Goal: Complete application form

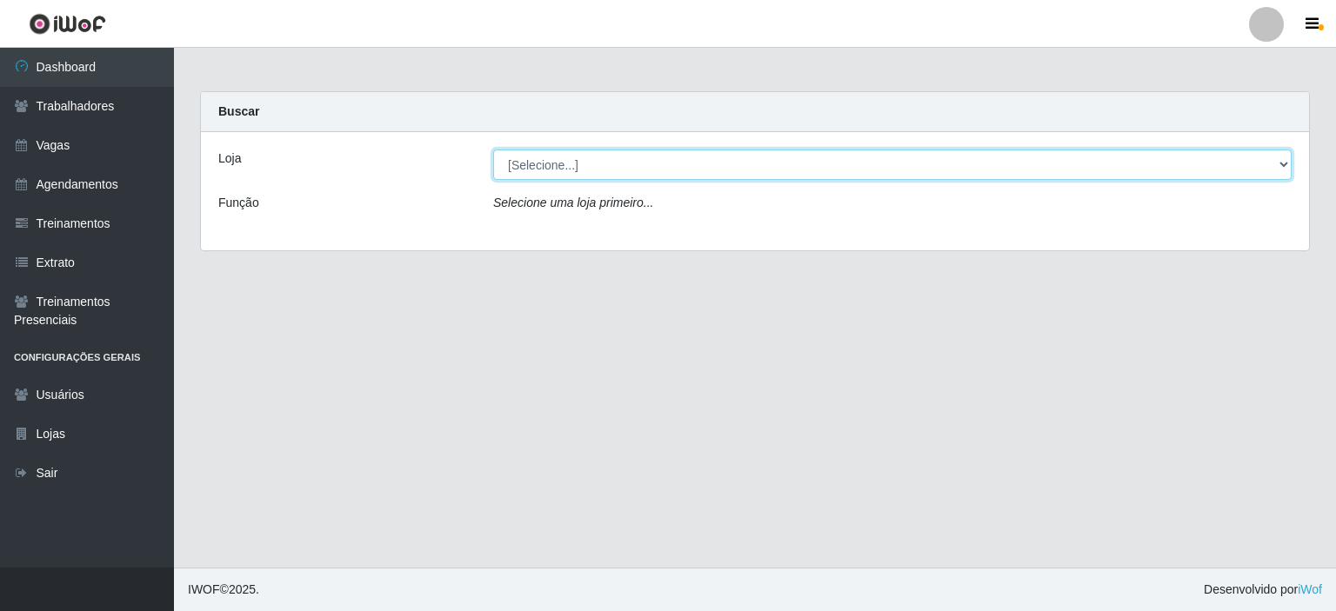
click at [618, 164] on select "[Selecione...] Iskisita Atakado - Centro de Distribuição" at bounding box center [892, 165] width 798 height 30
select select "425"
click at [493, 150] on select "[Selecione...] Iskisita Atakado - Centro de Distribuição" at bounding box center [892, 165] width 798 height 30
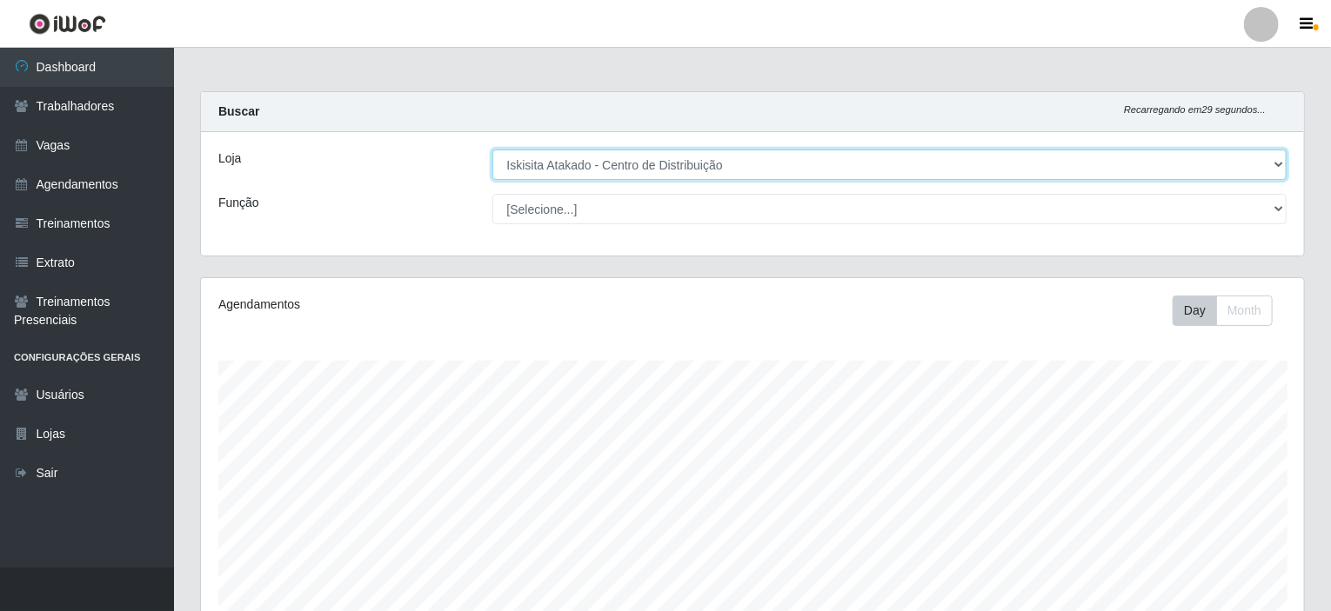
scroll to position [361, 1103]
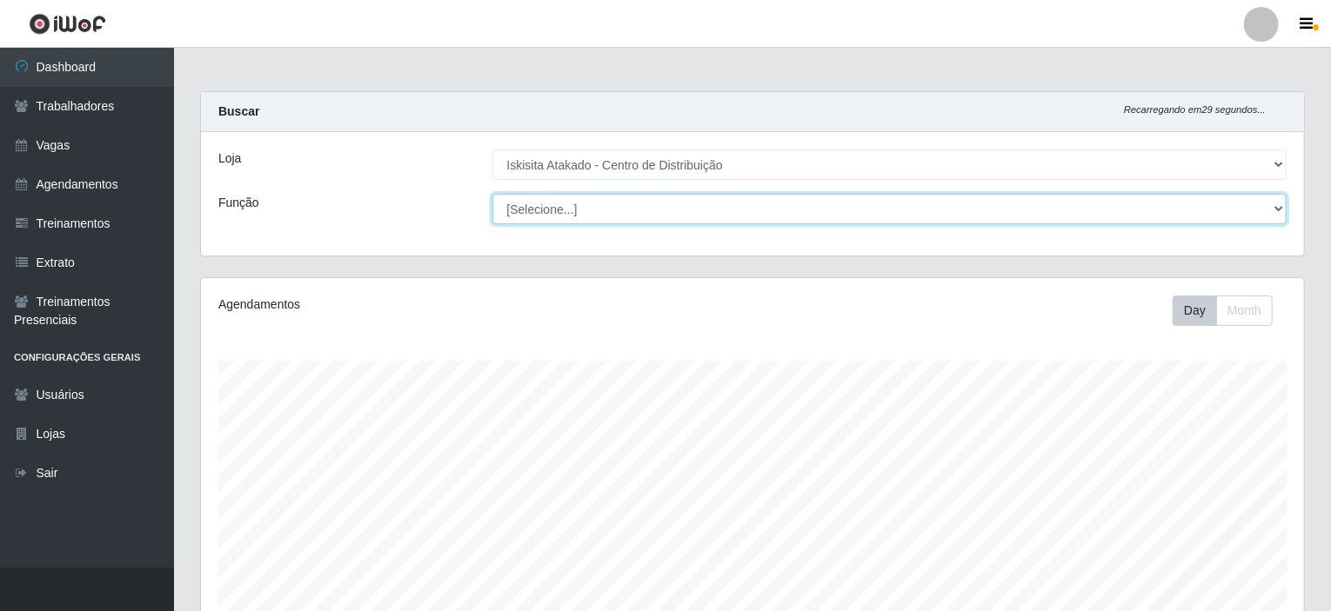
click at [567, 206] on select "[Selecione...] Auxiliar de Estoque Auxiliar de Estoque + Auxiliar de Estoque ++…" at bounding box center [889, 209] width 795 height 30
select select "75"
click at [492, 194] on select "[Selecione...] Auxiliar de Estoque Auxiliar de Estoque + Auxiliar de Estoque ++…" at bounding box center [889, 209] width 795 height 30
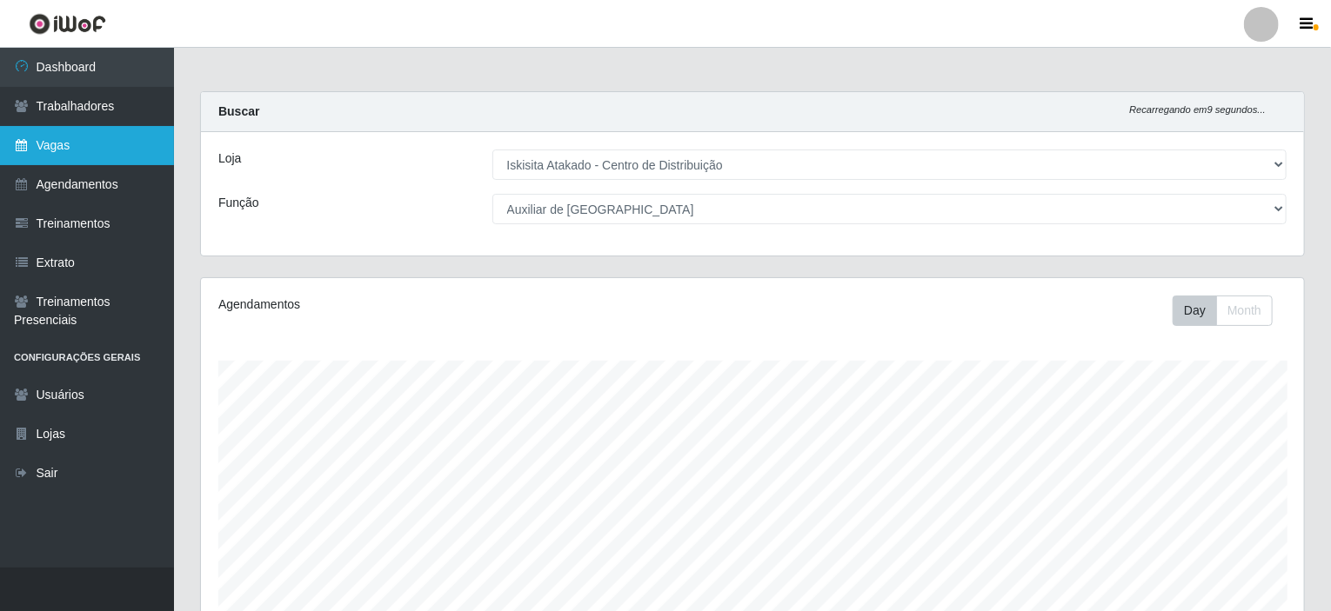
click at [30, 156] on link "Vagas" at bounding box center [87, 145] width 174 height 39
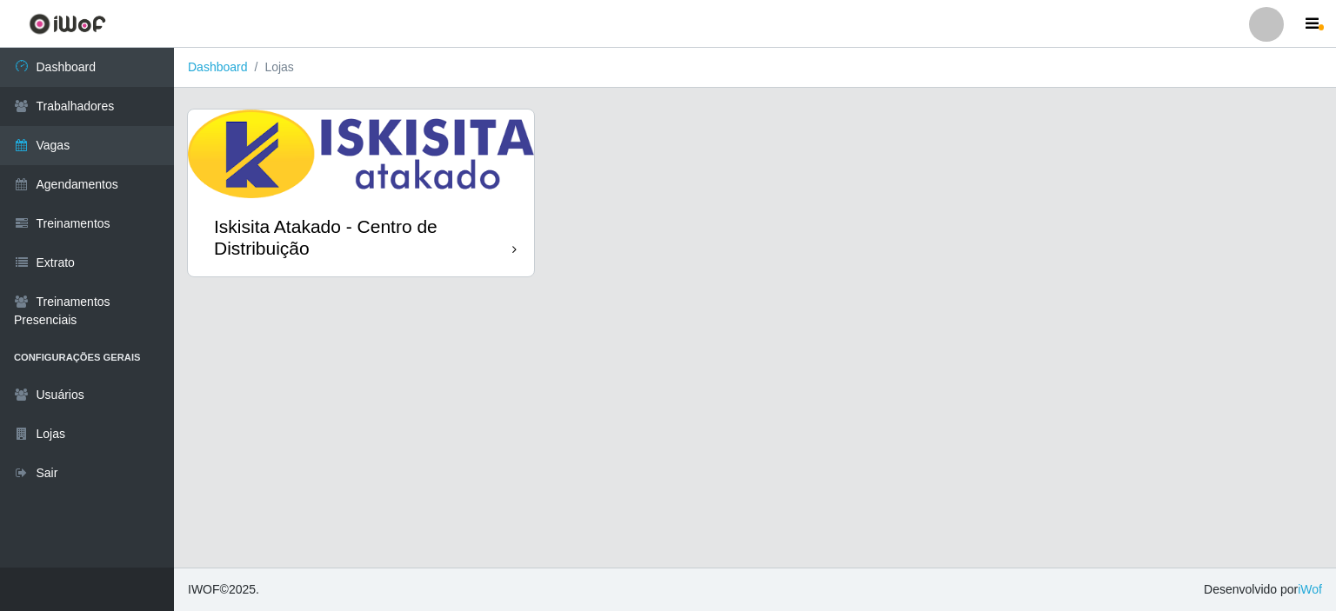
click at [470, 191] on img at bounding box center [361, 154] width 346 height 89
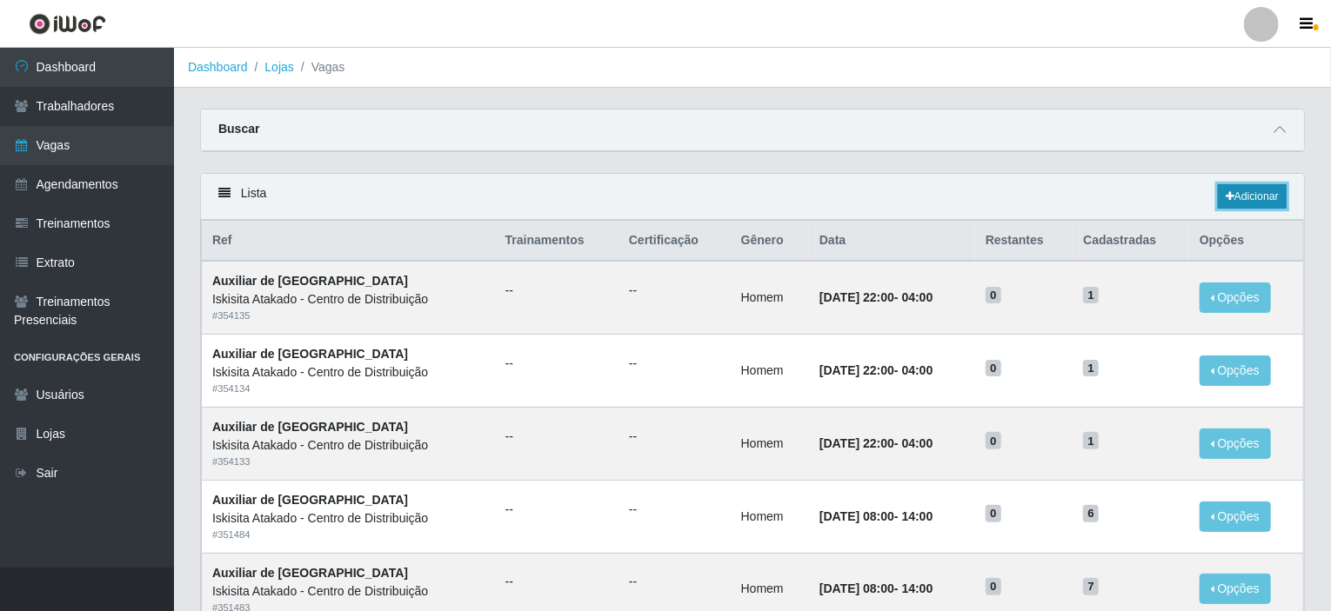
click at [1245, 192] on link "Adicionar" at bounding box center [1252, 196] width 69 height 24
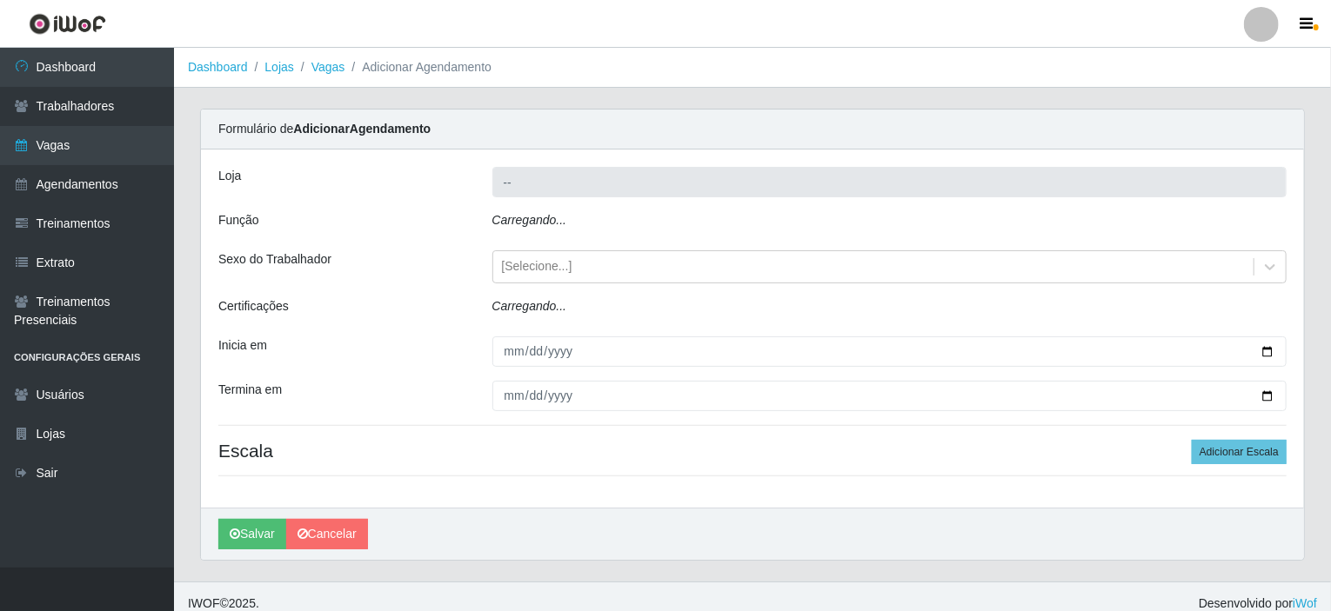
type input "Iskisita Atakado - Centro de Distribuição"
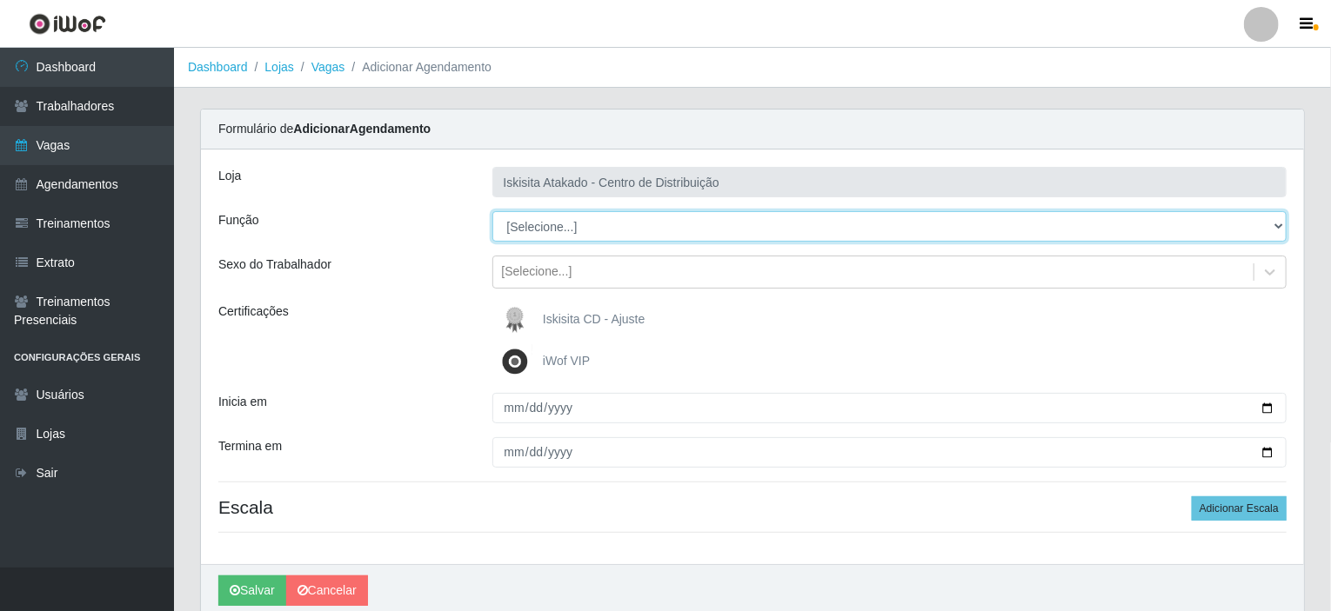
click at [623, 235] on select "[Selecione...] Auxiliar de Estoque Auxiliar de Estoque + Auxiliar de Estoque ++…" at bounding box center [889, 226] width 795 height 30
select select "75"
click at [492, 211] on select "[Selecione...] Auxiliar de Estoque Auxiliar de Estoque + Auxiliar de Estoque ++…" at bounding box center [889, 226] width 795 height 30
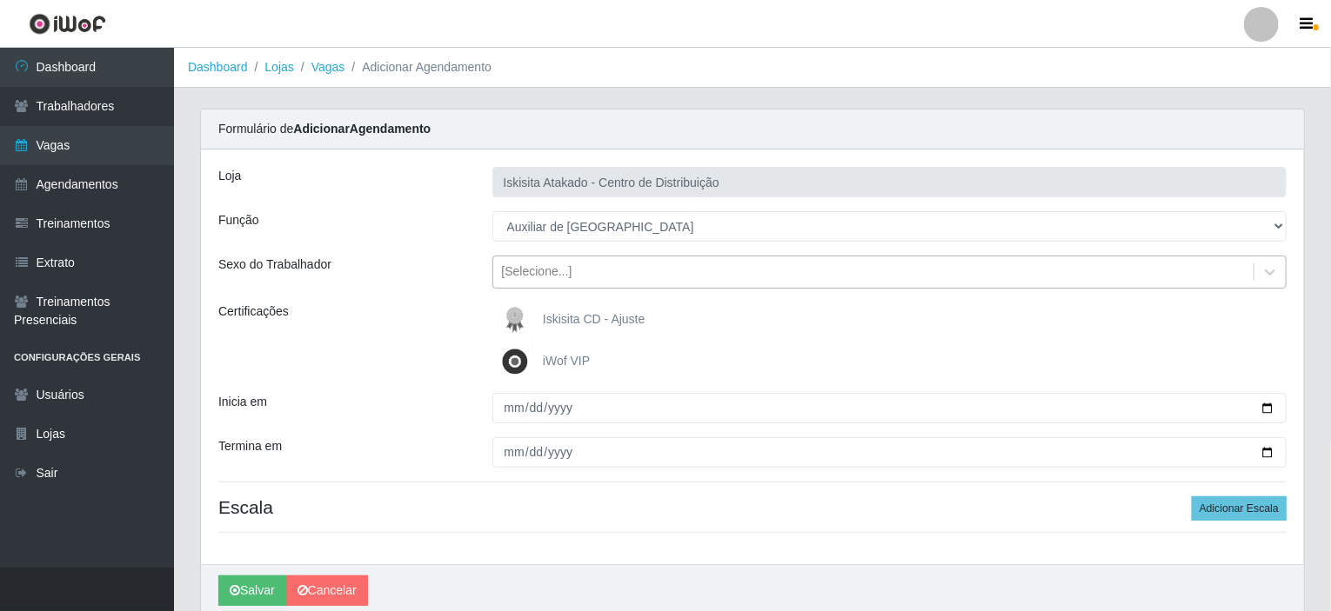
click at [585, 281] on div "[Selecione...]" at bounding box center [873, 272] width 761 height 29
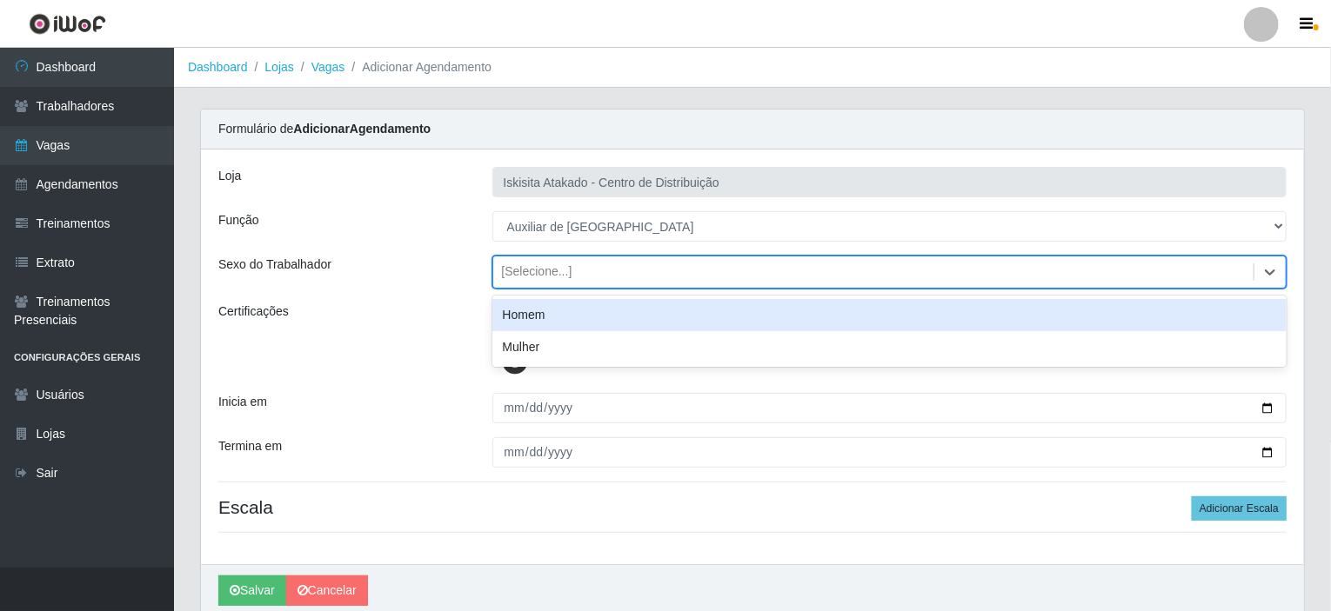
click at [557, 310] on div "Homem" at bounding box center [889, 315] width 795 height 32
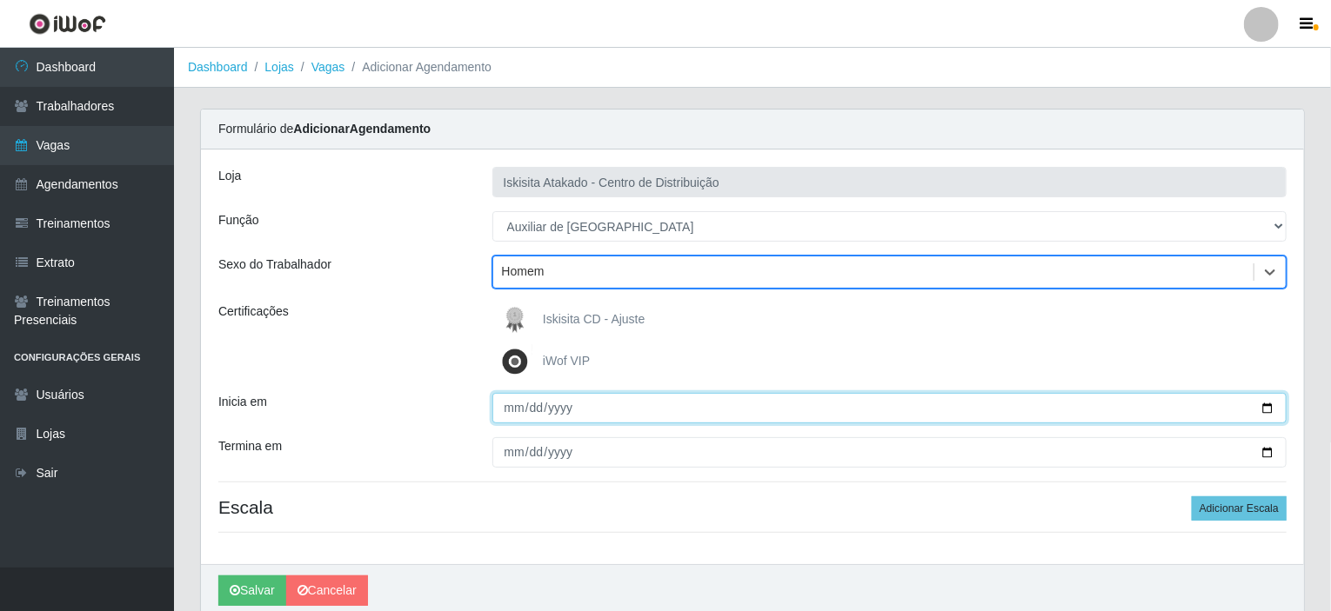
click at [517, 404] on input "Inicia em" at bounding box center [889, 408] width 795 height 30
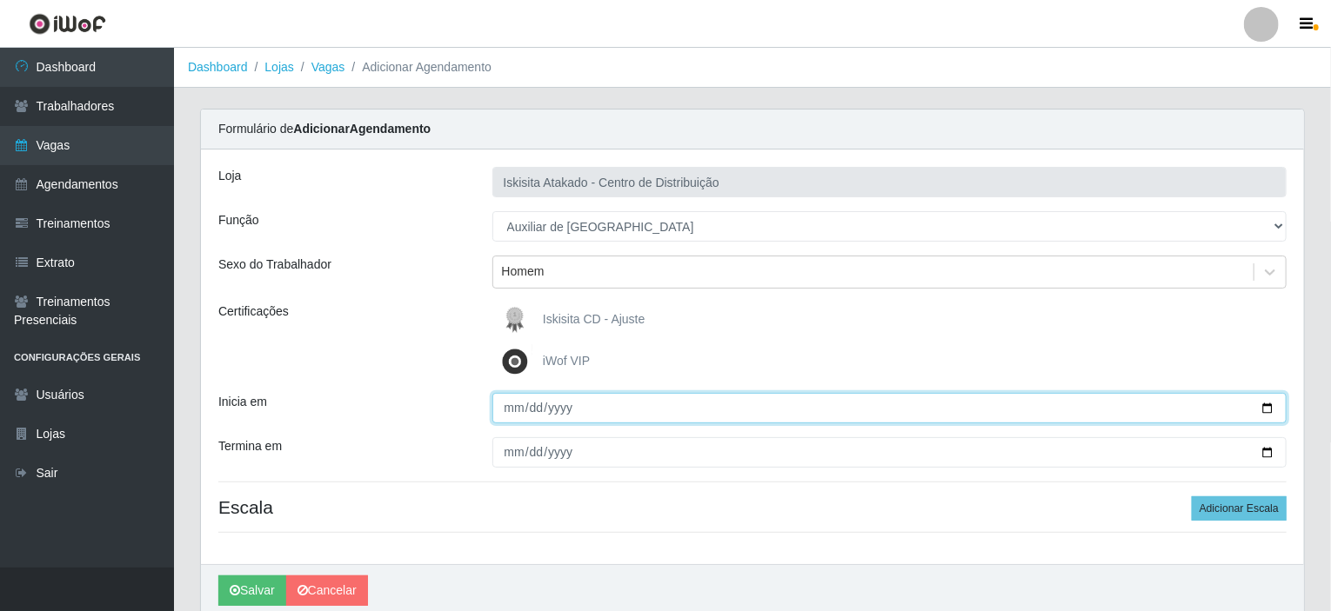
click at [513, 412] on input "Inicia em" at bounding box center [889, 408] width 795 height 30
type input "[PHONE_NUMBER]"
type input "[DATE]"
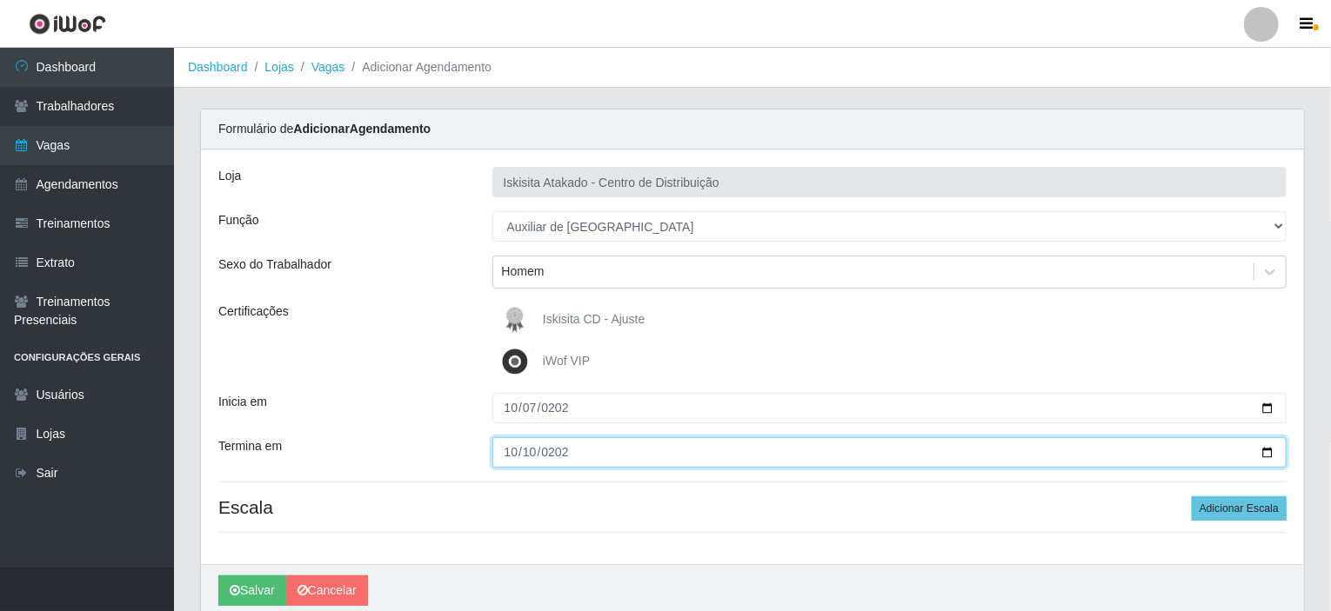
type input "[DATE]"
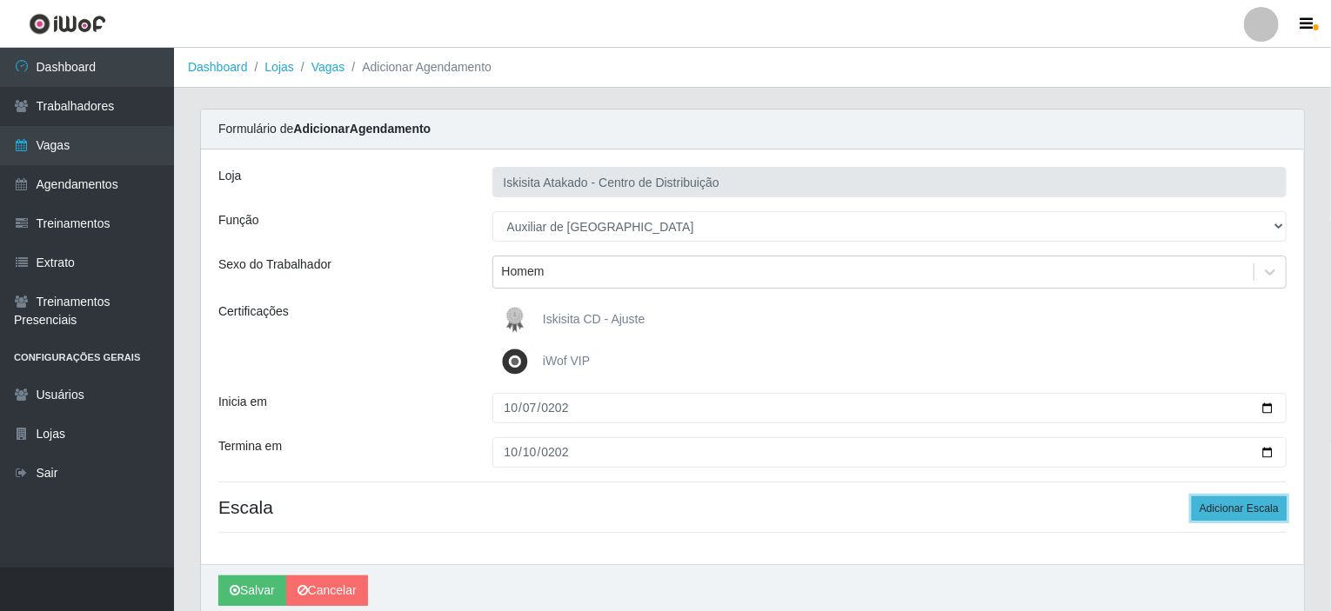
click at [1245, 504] on button "Adicionar Escala" at bounding box center [1238, 509] width 95 height 24
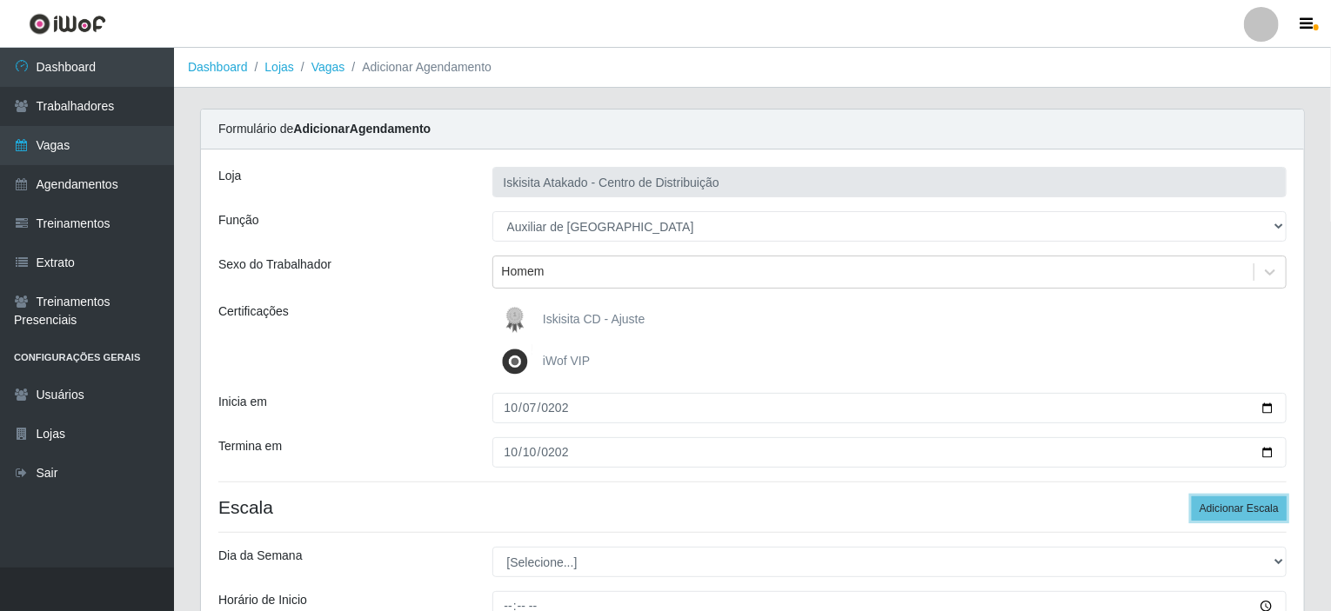
scroll to position [261, 0]
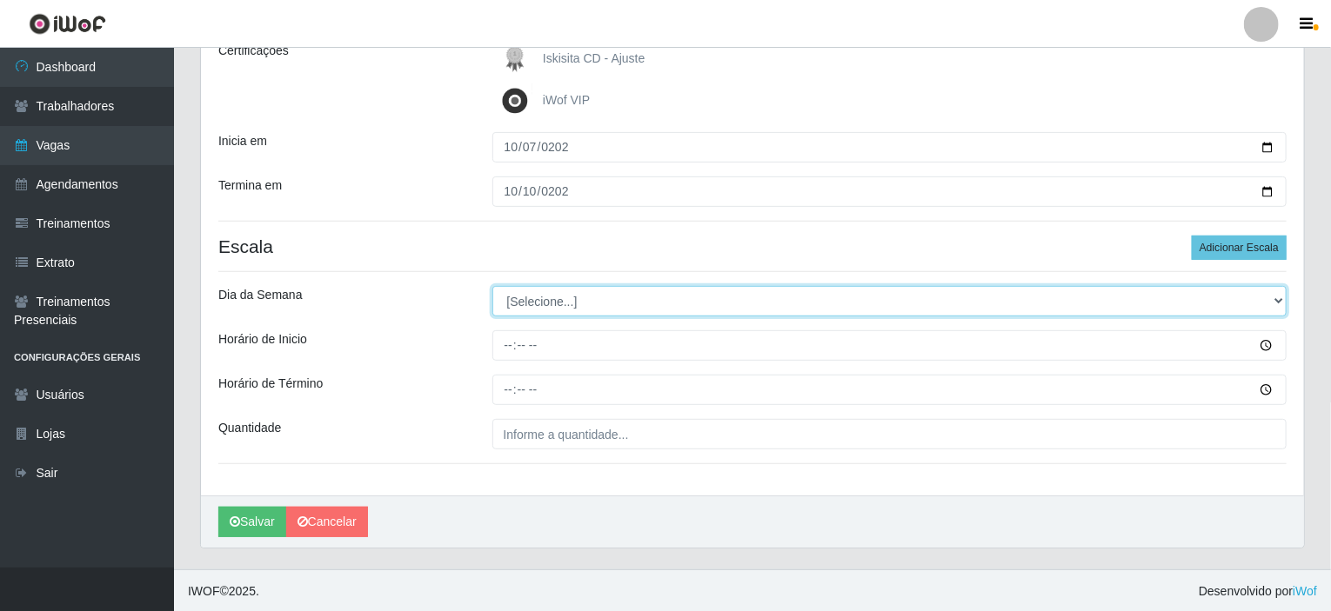
click at [724, 297] on select "[Selecione...] Segunda Terça Quarta Quinta Sexta Sábado Domingo" at bounding box center [889, 301] width 795 height 30
click at [492, 286] on select "[Selecione...] Segunda Terça Quarta Quinta Sexta Sábado Domingo" at bounding box center [889, 301] width 795 height 30
click at [576, 297] on select "[Selecione...] Segunda Terça Quarta Quinta Sexta Sábado Domingo" at bounding box center [889, 301] width 795 height 30
select select "2"
click at [492, 286] on select "[Selecione...] Segunda Terça Quarta Quinta Sexta Sábado Domingo" at bounding box center [889, 301] width 795 height 30
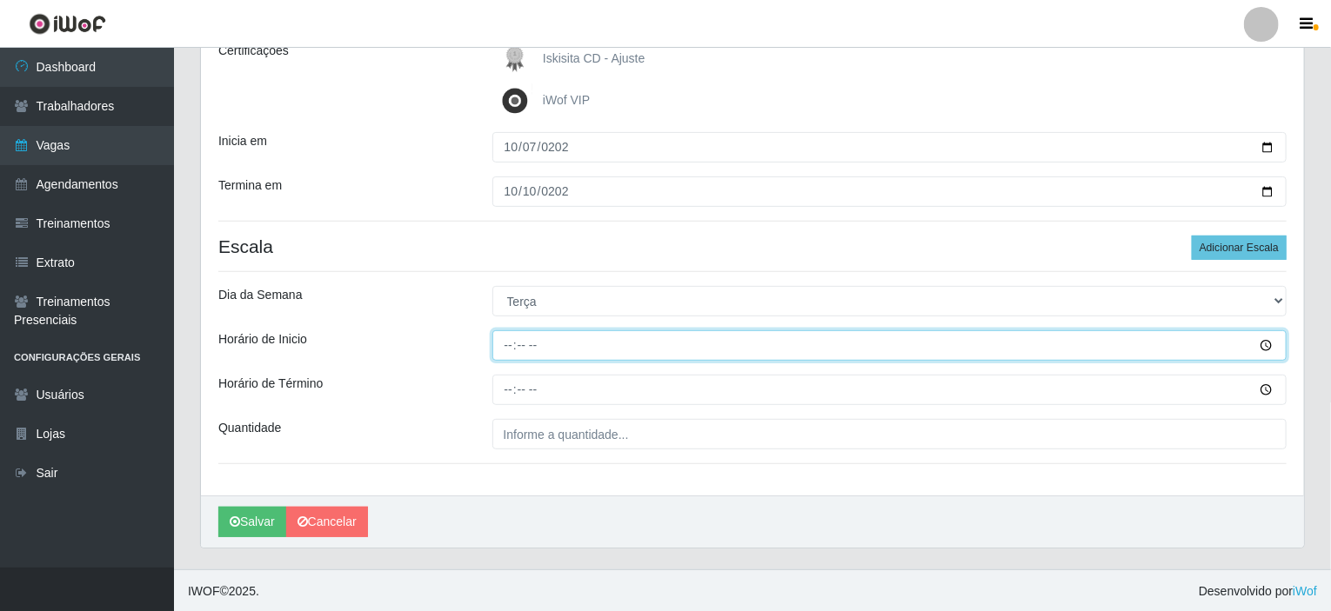
click at [517, 346] on input "Horário de Inicio" at bounding box center [889, 345] width 795 height 30
click at [511, 344] on input "Horário de Inicio" at bounding box center [889, 345] width 795 height 30
type input "22:00"
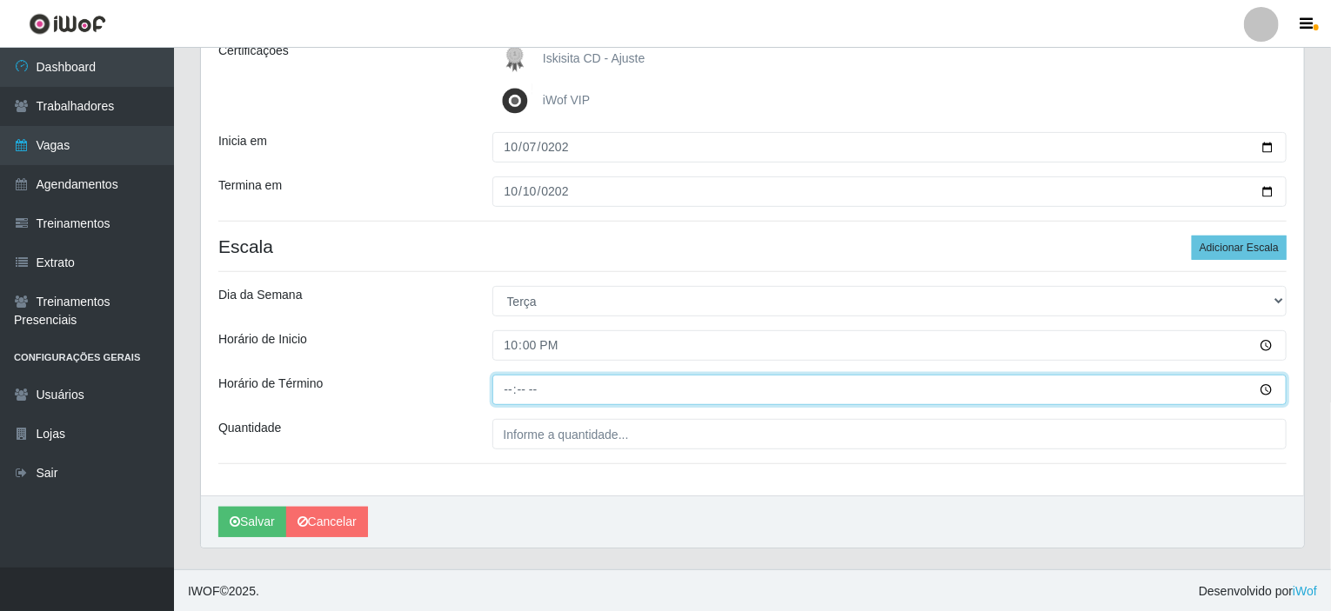
type input "04:00"
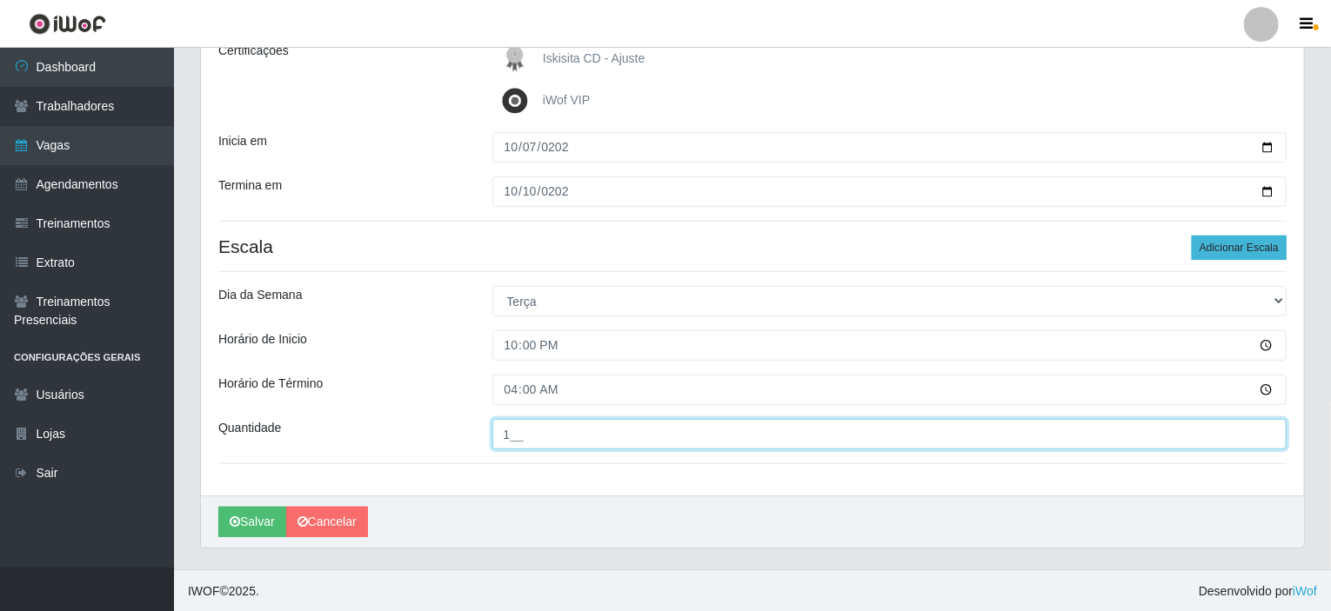
type input "1__"
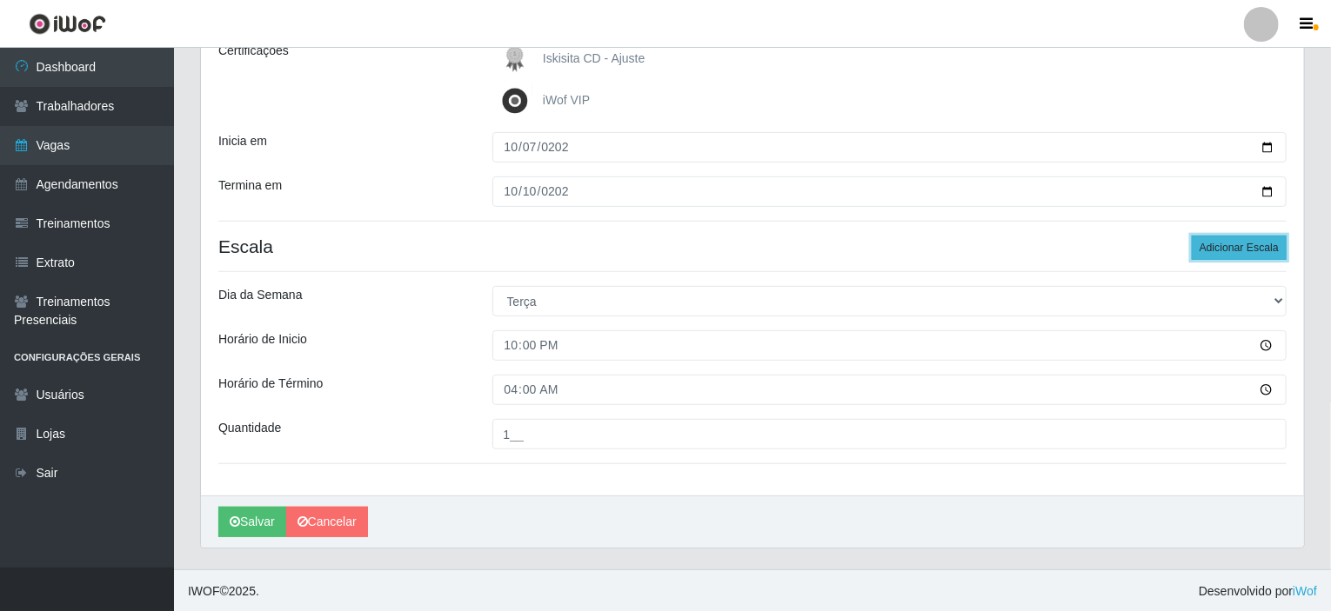
click at [1229, 241] on button "Adicionar Escala" at bounding box center [1238, 248] width 95 height 24
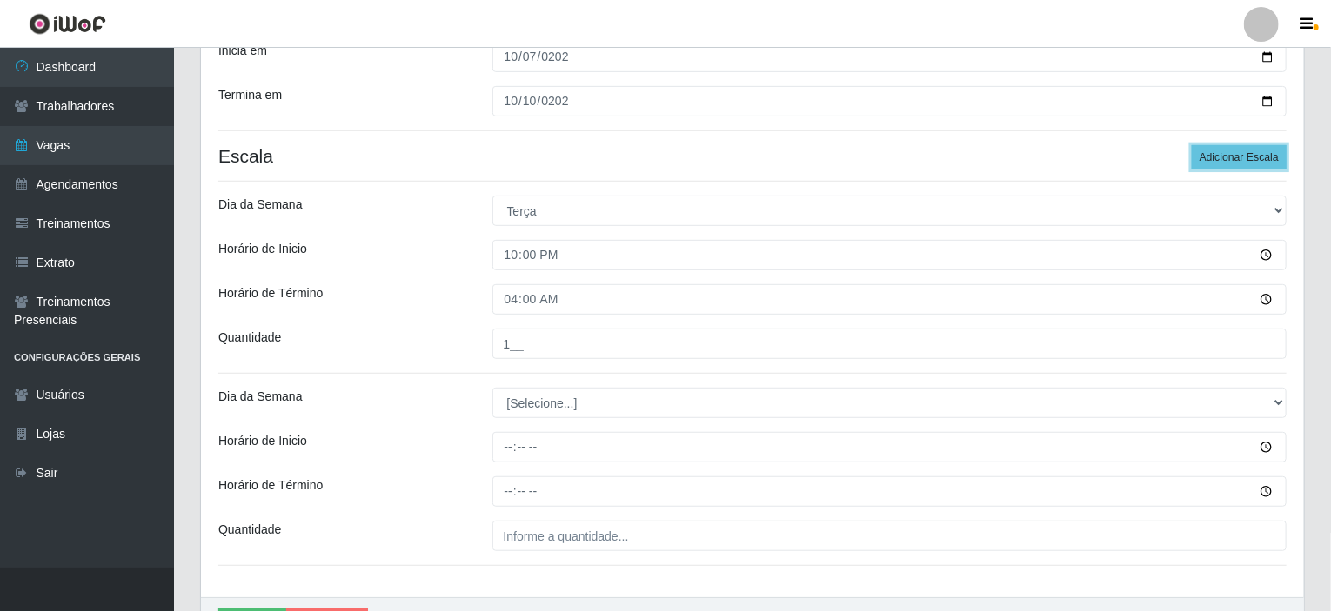
scroll to position [452, 0]
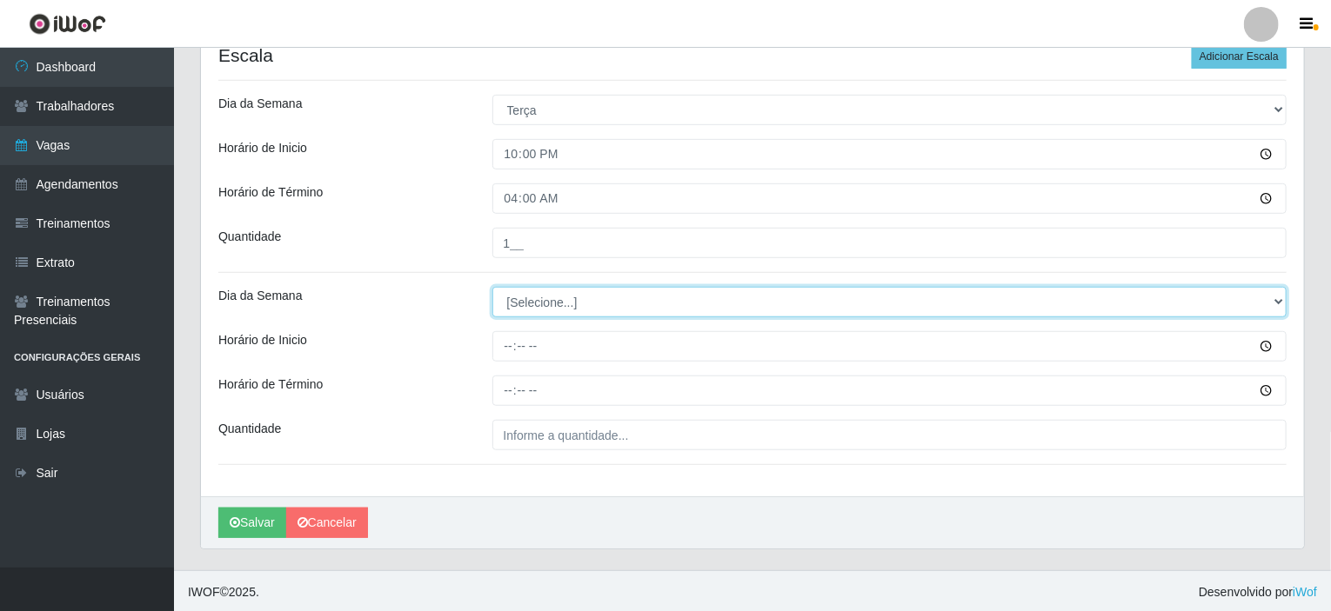
click at [570, 300] on select "[Selecione...] Segunda Terça Quarta Quinta Sexta Sábado Domingo" at bounding box center [889, 302] width 795 height 30
select select "3"
click at [492, 287] on select "[Selecione...] Segunda Terça Quarta Quinta Sexta Sábado Domingo" at bounding box center [889, 302] width 795 height 30
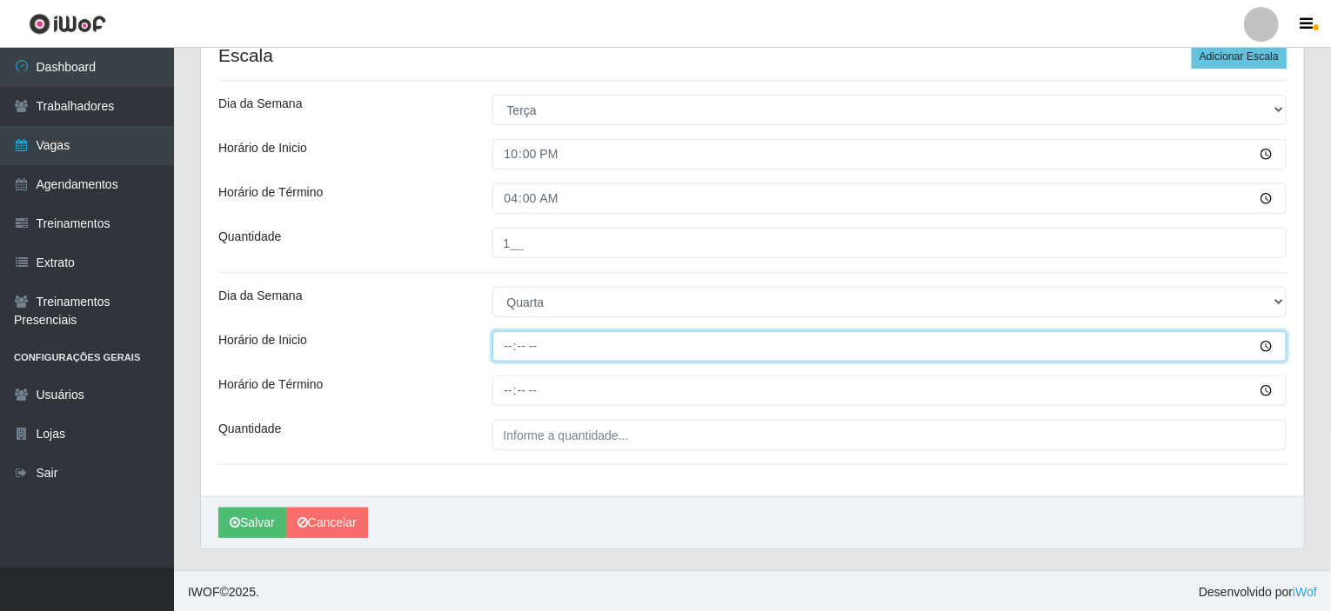
click at [515, 337] on input "Horário de Inicio" at bounding box center [889, 346] width 795 height 30
type input "22:00"
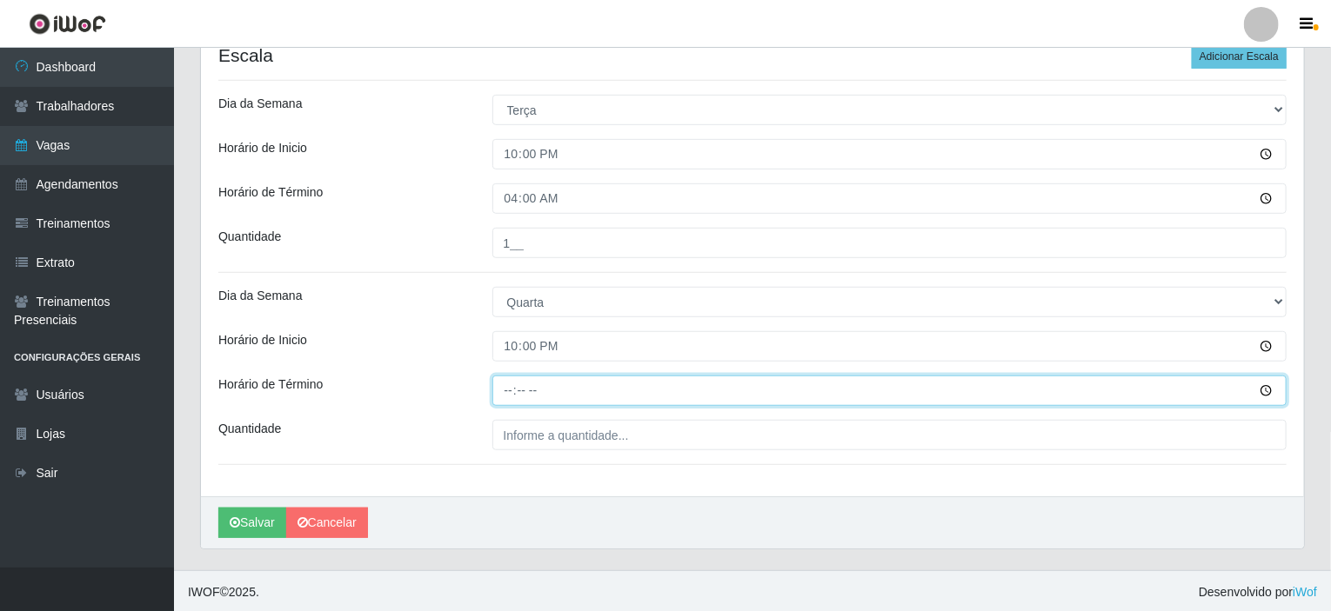
type input "04:00"
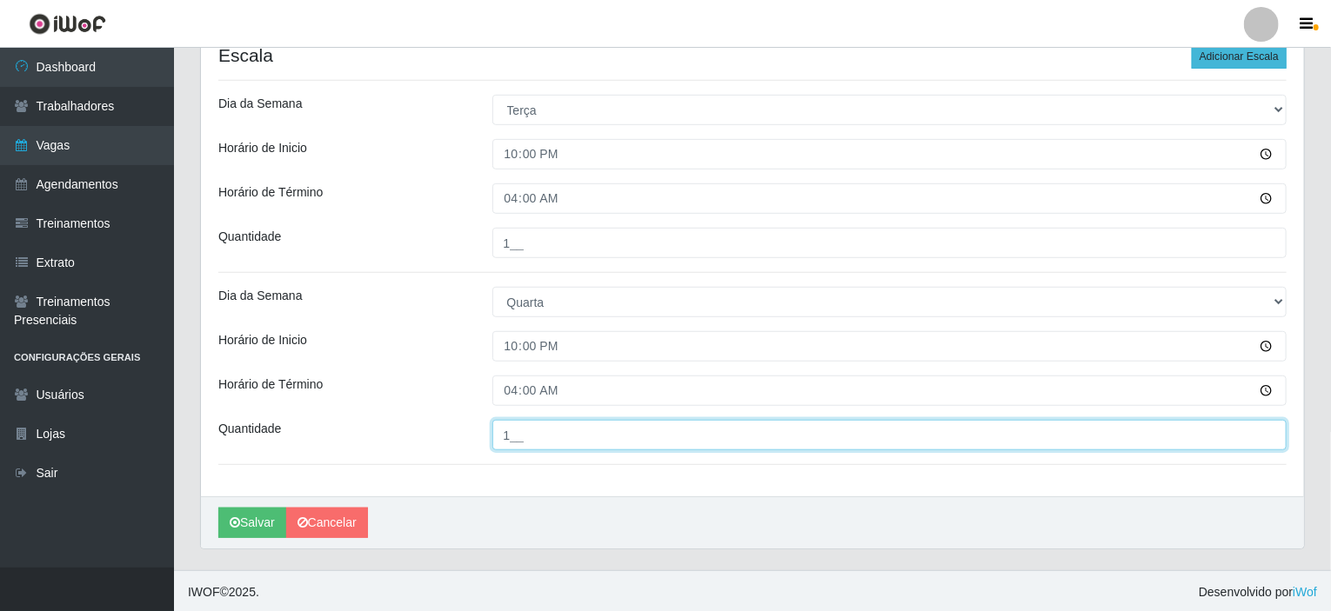
type input "1__"
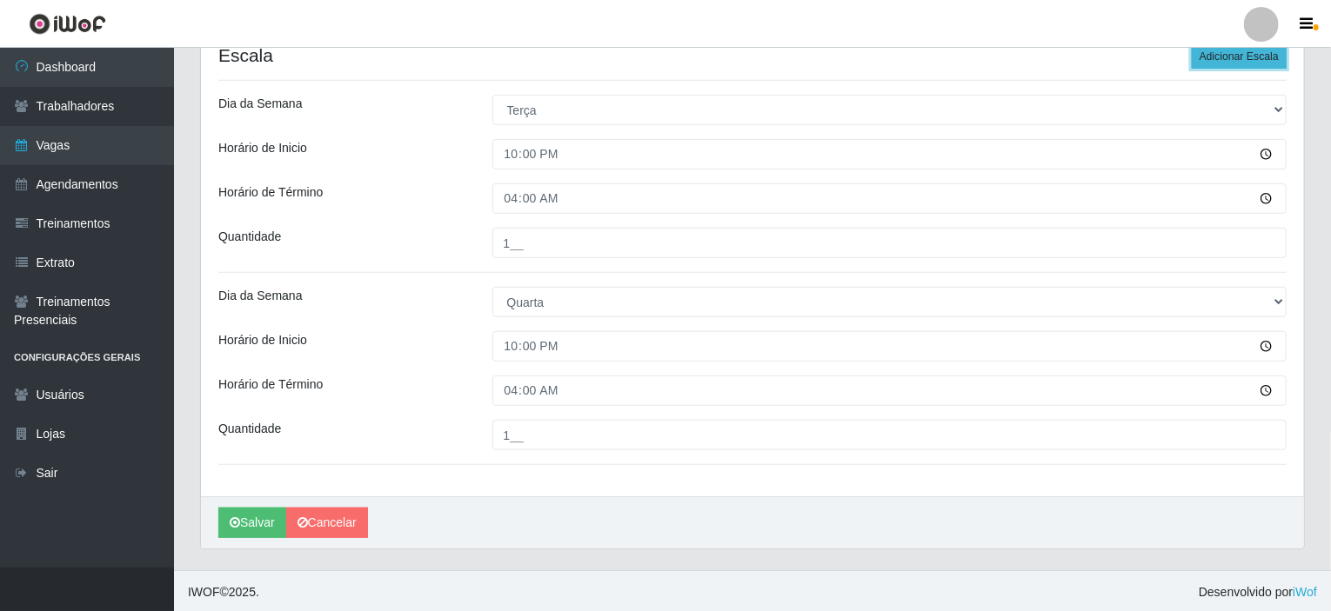
click at [1222, 58] on button "Adicionar Escala" at bounding box center [1238, 56] width 95 height 24
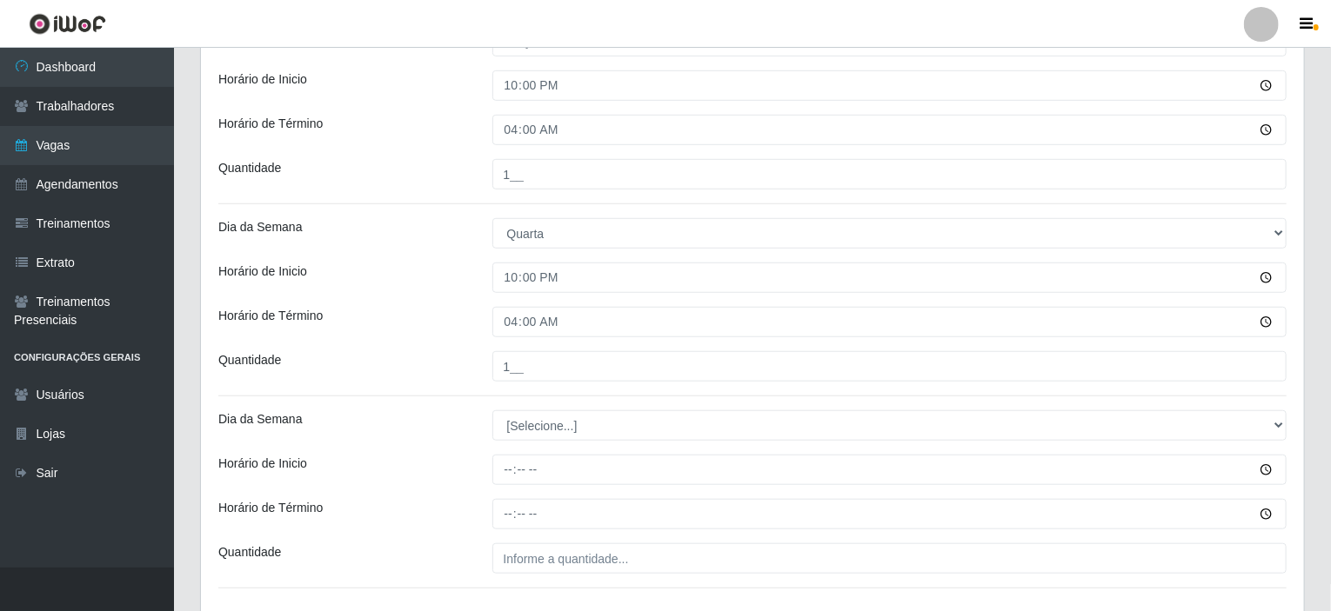
scroll to position [644, 0]
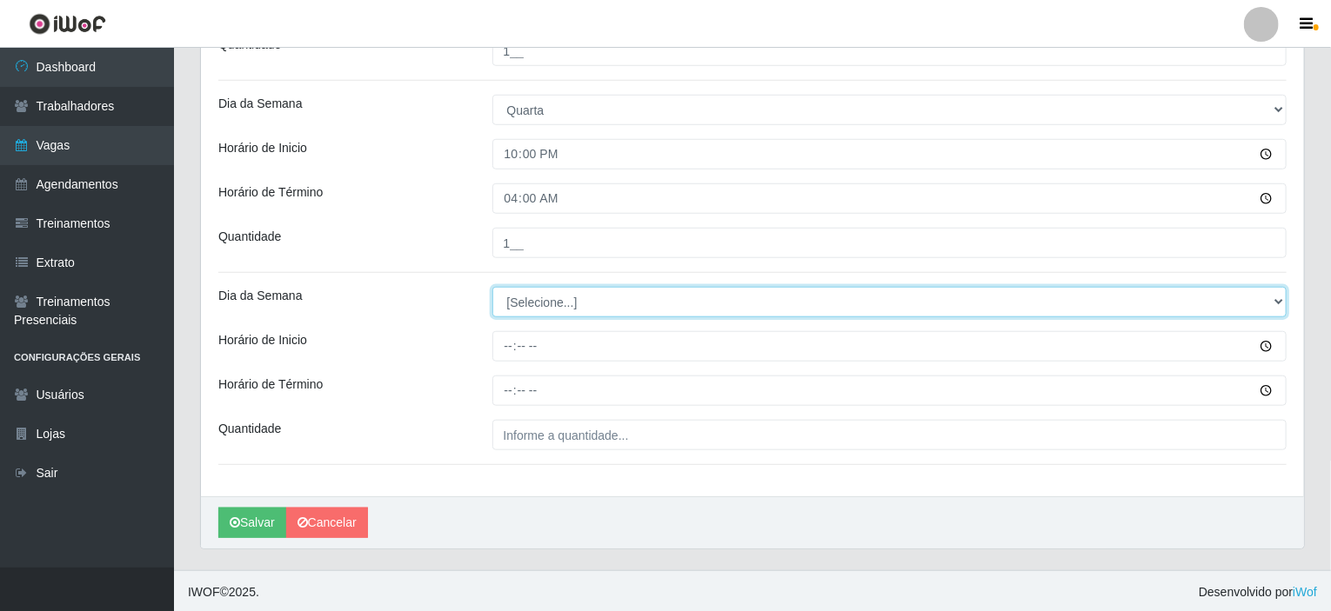
click at [539, 308] on select "[Selecione...] Segunda Terça Quarta Quinta Sexta Sábado Domingo" at bounding box center [889, 302] width 795 height 30
select select "4"
click at [492, 287] on select "[Selecione...] Segunda Terça Quarta Quinta Sexta Sábado Domingo" at bounding box center [889, 302] width 795 height 30
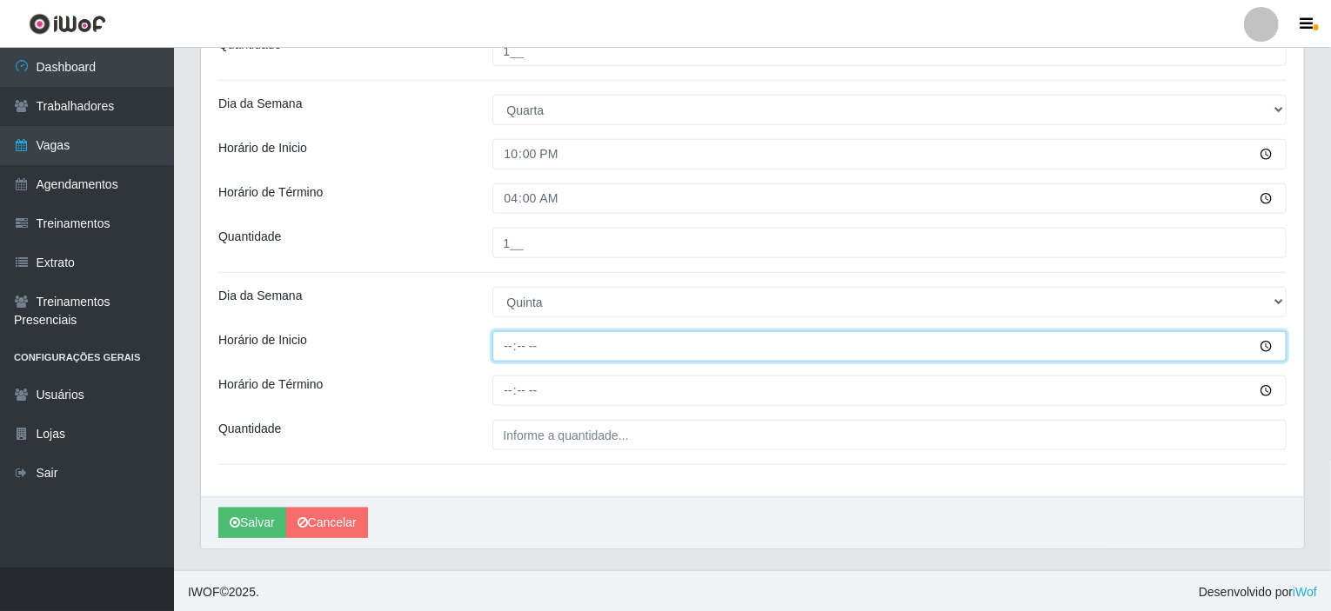
click at [510, 344] on input "Horário de Inicio" at bounding box center [889, 346] width 795 height 30
type input "22:00"
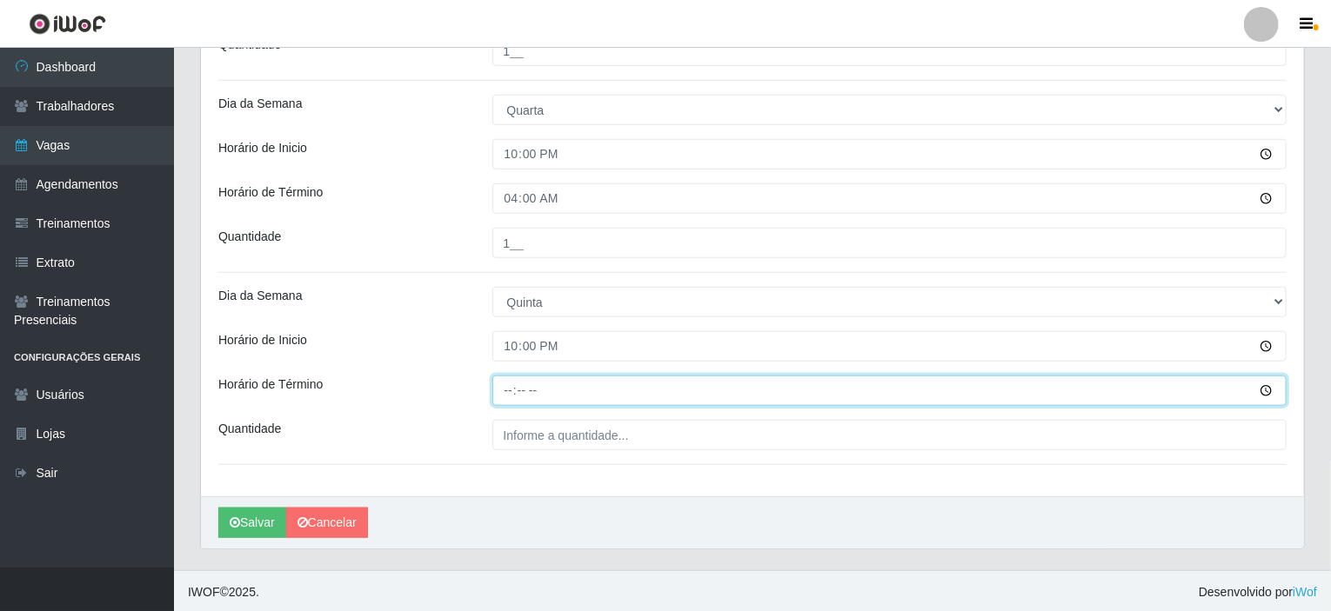
click at [511, 381] on input "Horário de Término" at bounding box center [889, 391] width 795 height 30
type input "04:00"
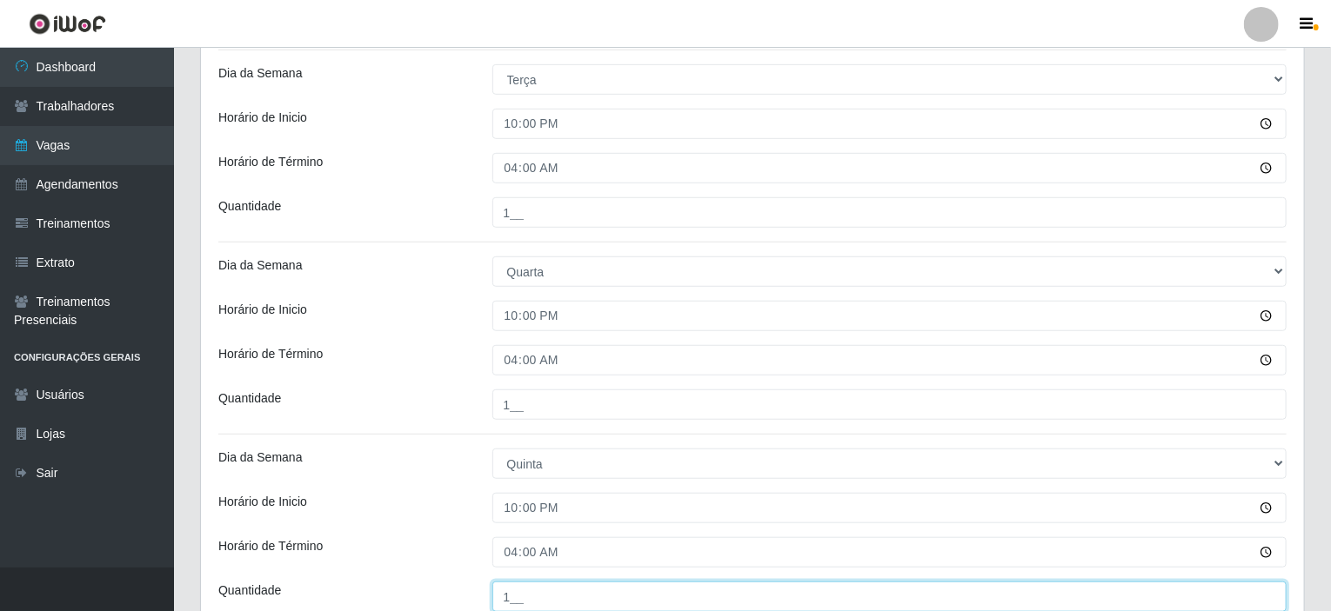
scroll to position [384, 0]
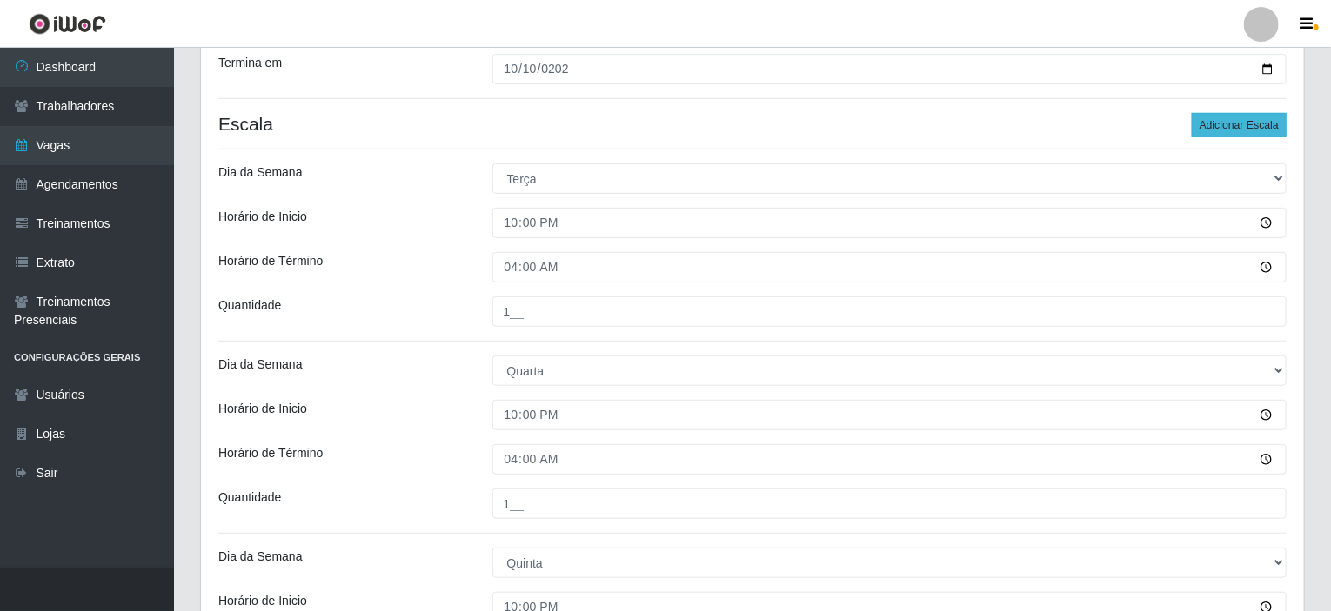
type input "1__"
click at [1242, 126] on button "Adicionar Escala" at bounding box center [1238, 125] width 95 height 24
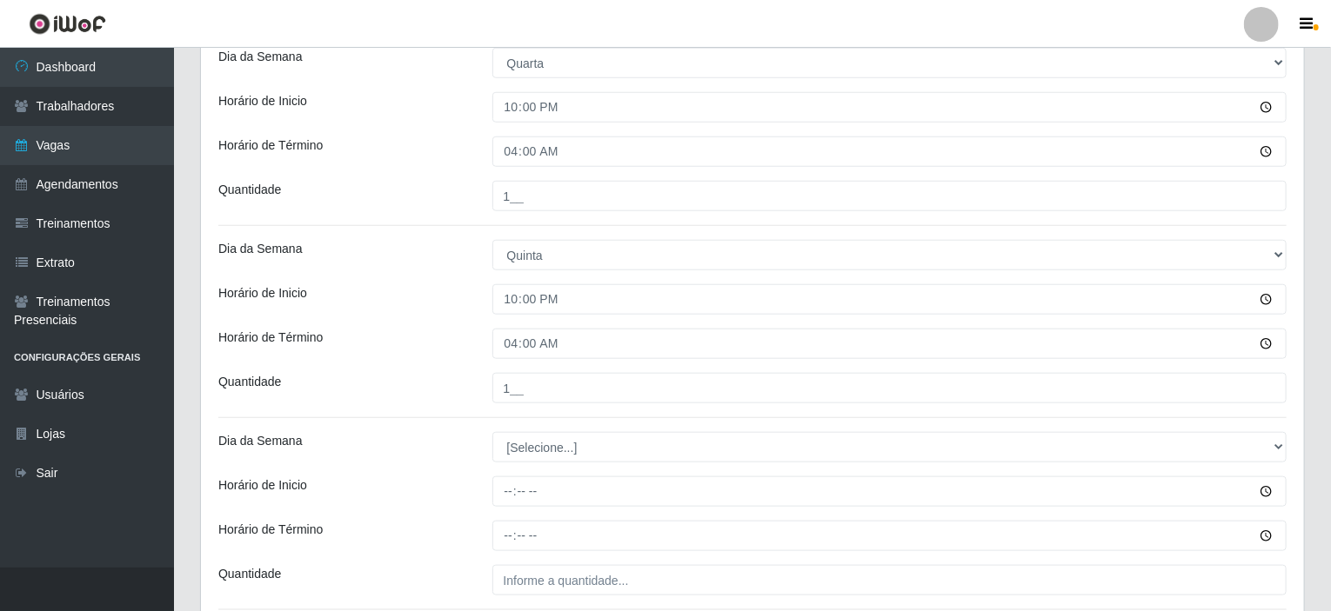
scroll to position [837, 0]
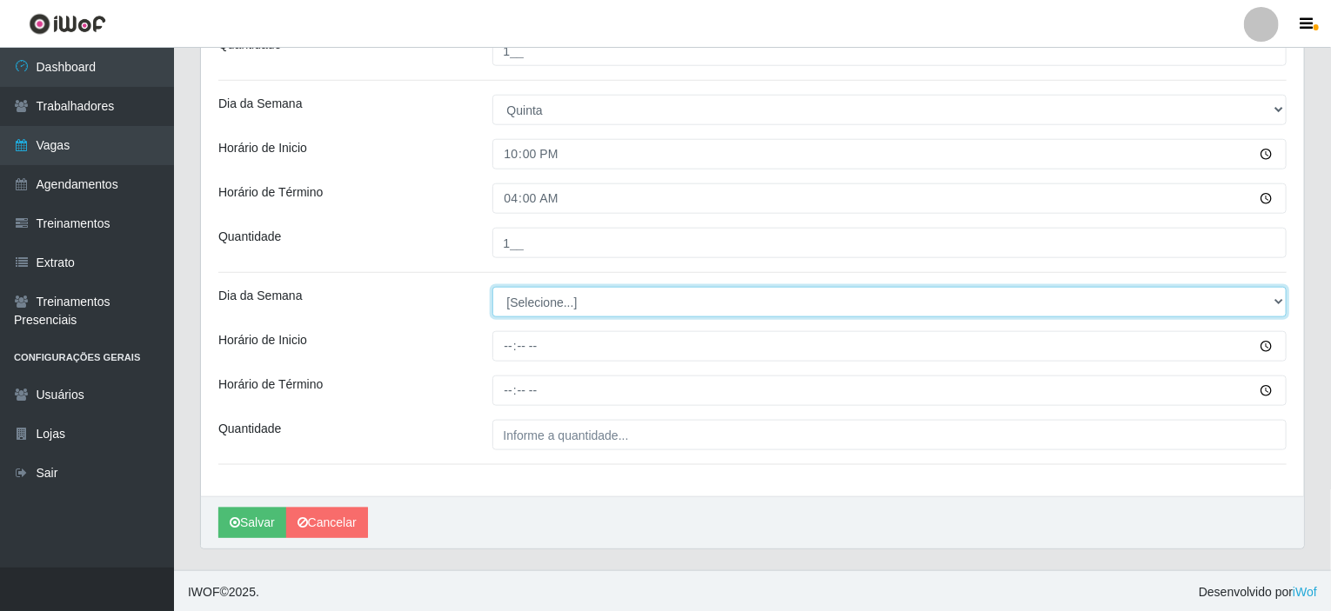
click at [626, 305] on select "[Selecione...] Segunda Terça Quarta Quinta Sexta Sábado Domingo" at bounding box center [889, 302] width 795 height 30
select select "5"
click at [492, 287] on select "[Selecione...] Segunda Terça Quarta Quinta Sexta Sábado Domingo" at bounding box center [889, 302] width 795 height 30
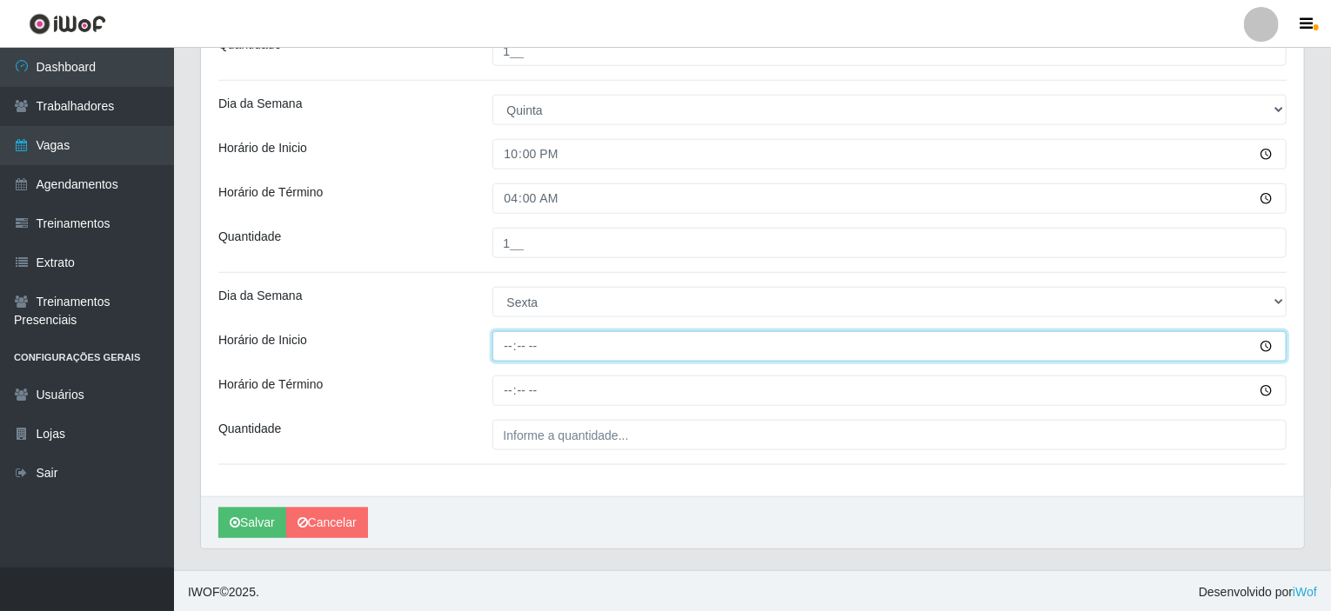
click at [504, 339] on input "Horário de Inicio" at bounding box center [889, 346] width 795 height 30
type input "22:00"
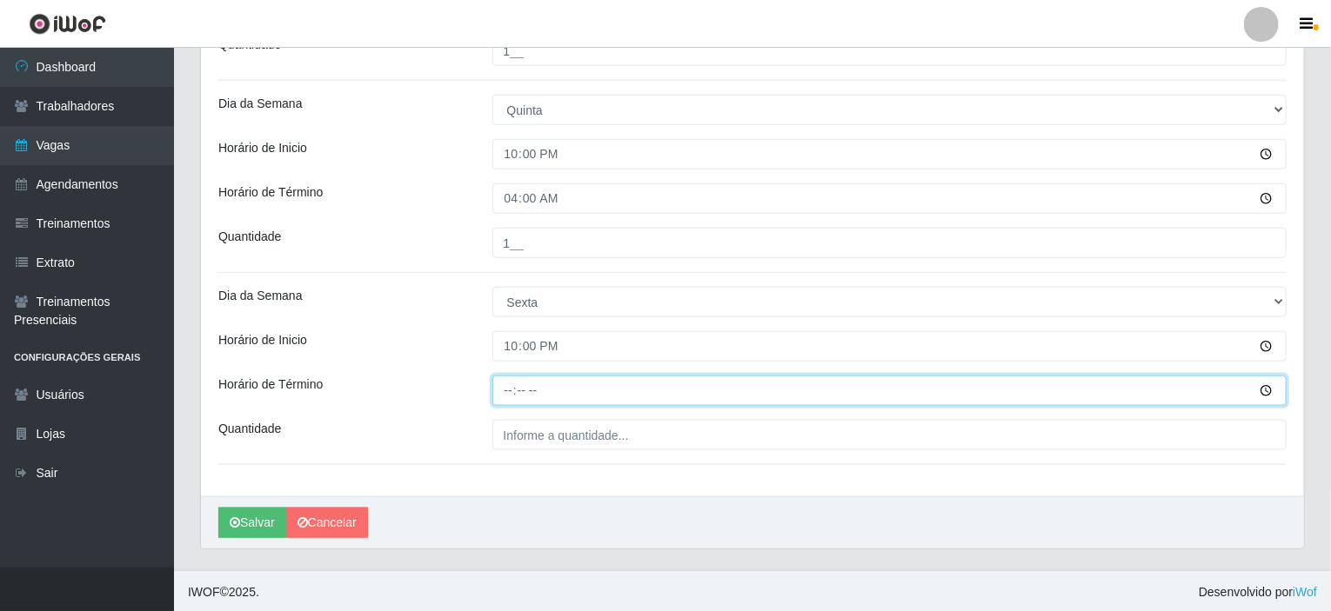
type input "04:00"
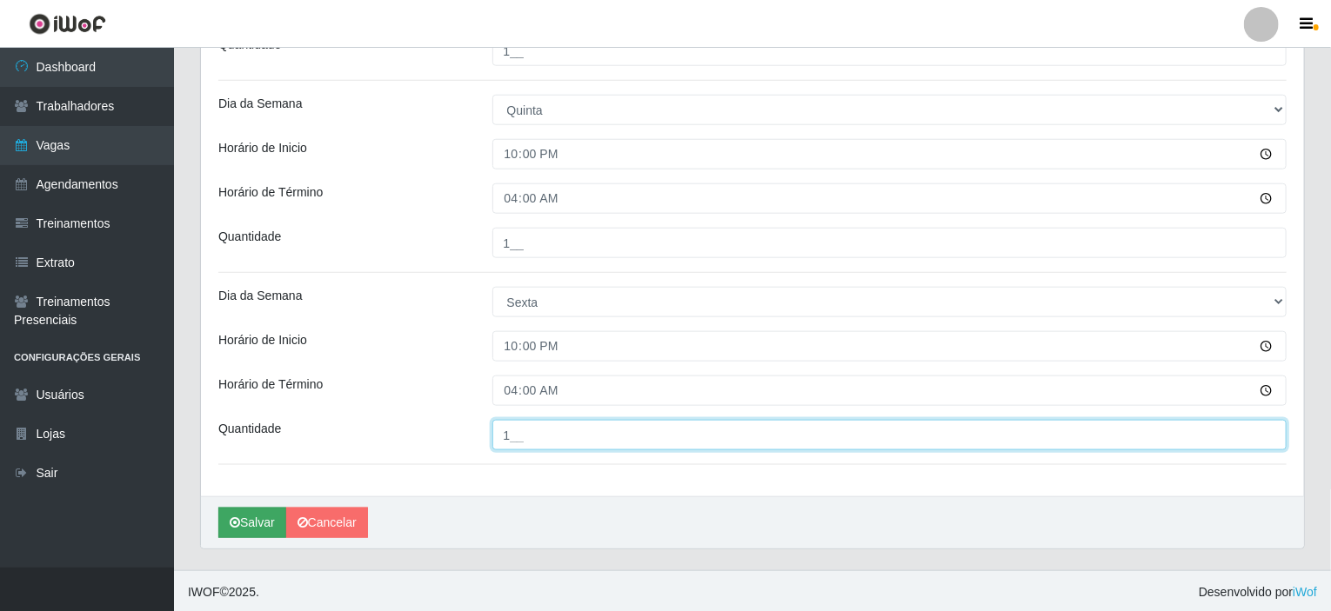
type input "1__"
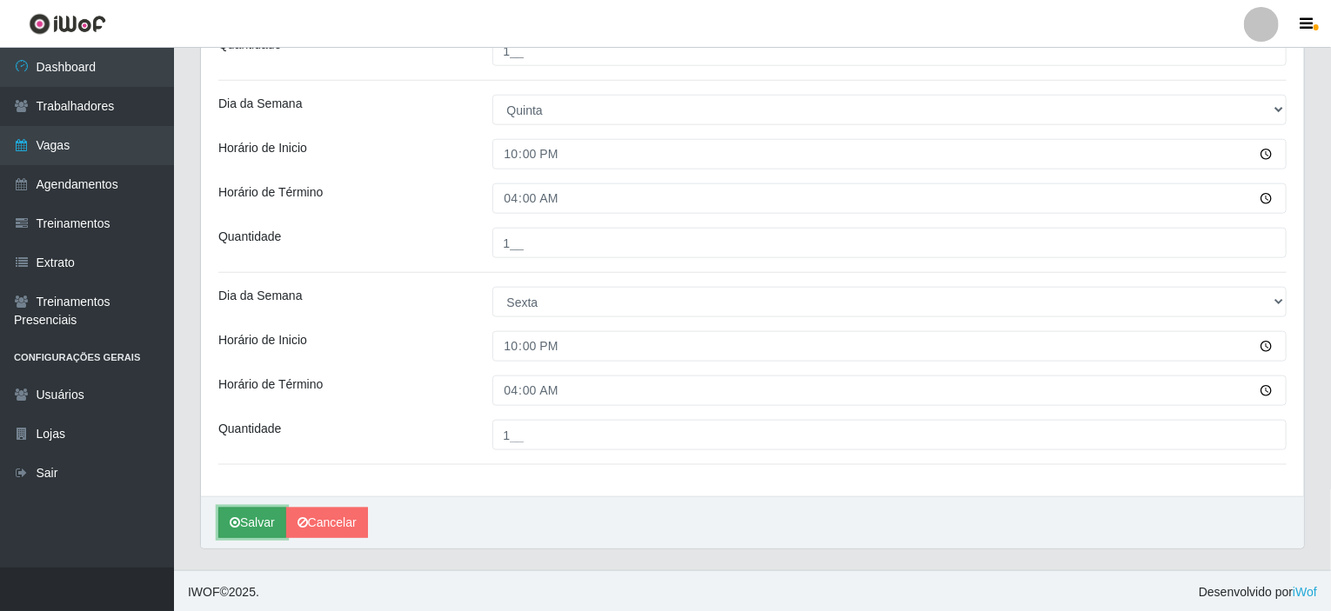
click at [264, 513] on button "Salvar" at bounding box center [252, 523] width 68 height 30
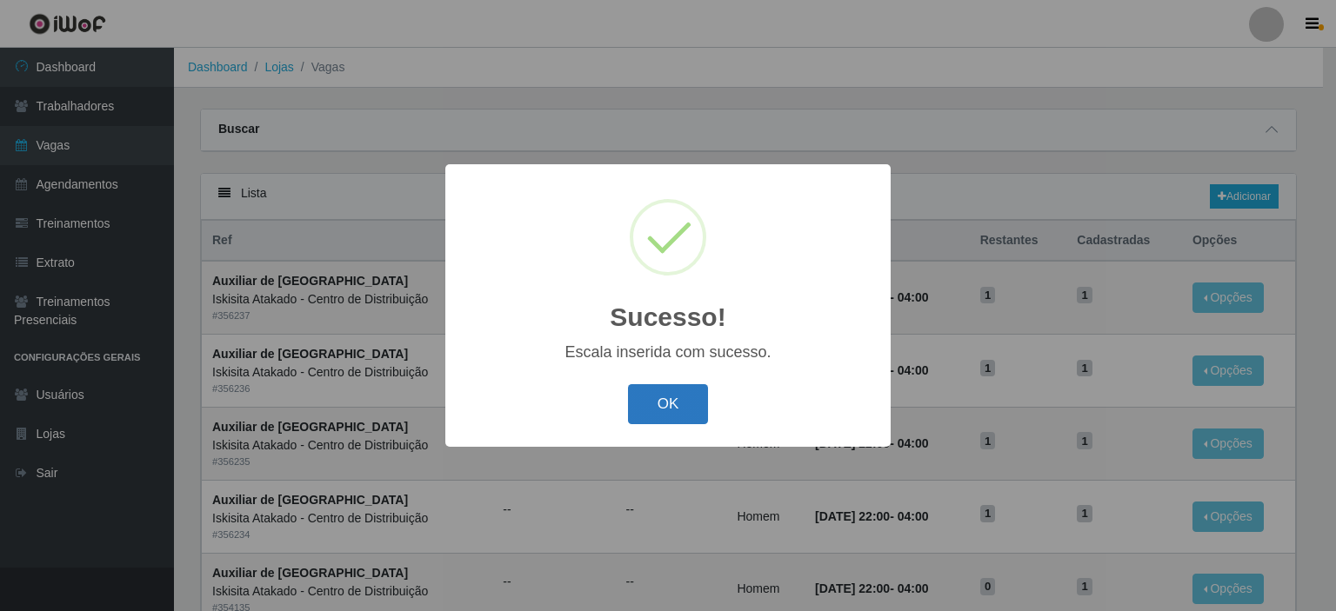
click at [672, 416] on button "OK" at bounding box center [668, 404] width 81 height 41
